Goal: Navigation & Orientation: Go to known website

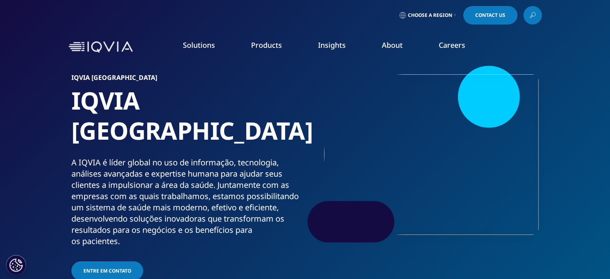
click at [100, 48] on img at bounding box center [101, 47] width 64 height 12
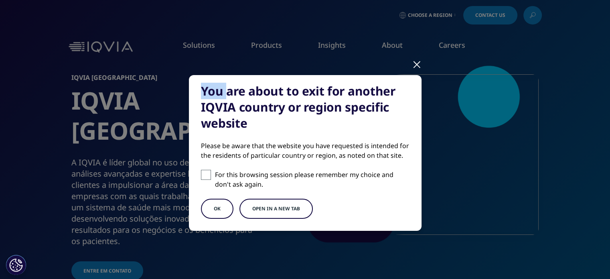
click at [100, 48] on div "You are about to exit for another IQVIA country or region specific website Plea…" at bounding box center [305, 159] width 473 height 319
click at [215, 210] on button "OK" at bounding box center [217, 208] width 32 height 20
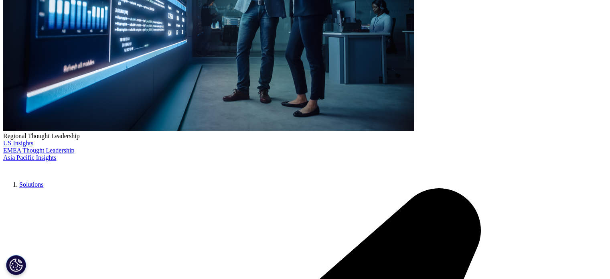
scroll to position [83, 0]
